Goal: Find specific page/section: Find specific page/section

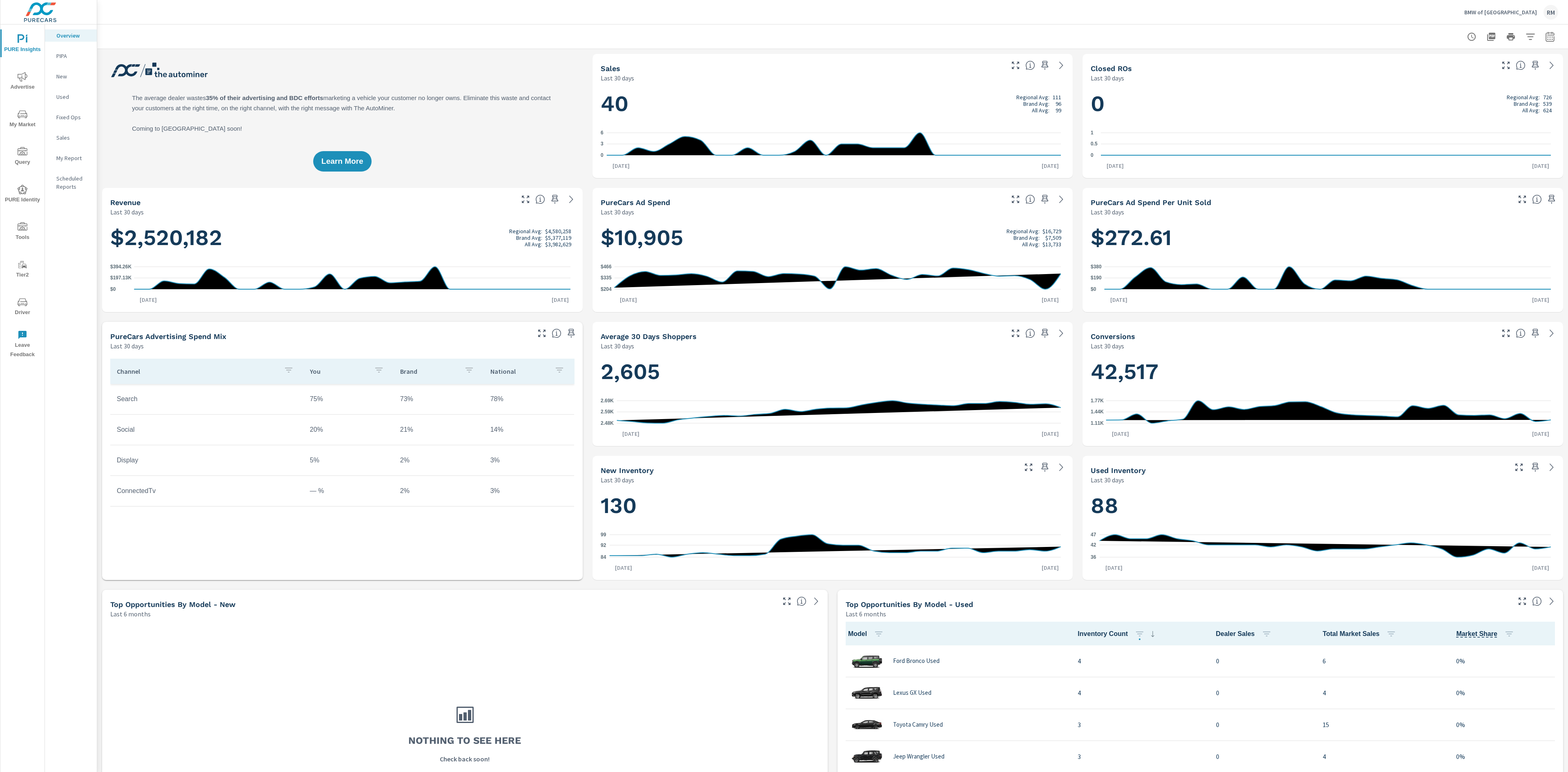
scroll to position [1, 0]
click at [21, 312] on span "Driver" at bounding box center [23, 307] width 39 height 20
